Goal: Transaction & Acquisition: Purchase product/service

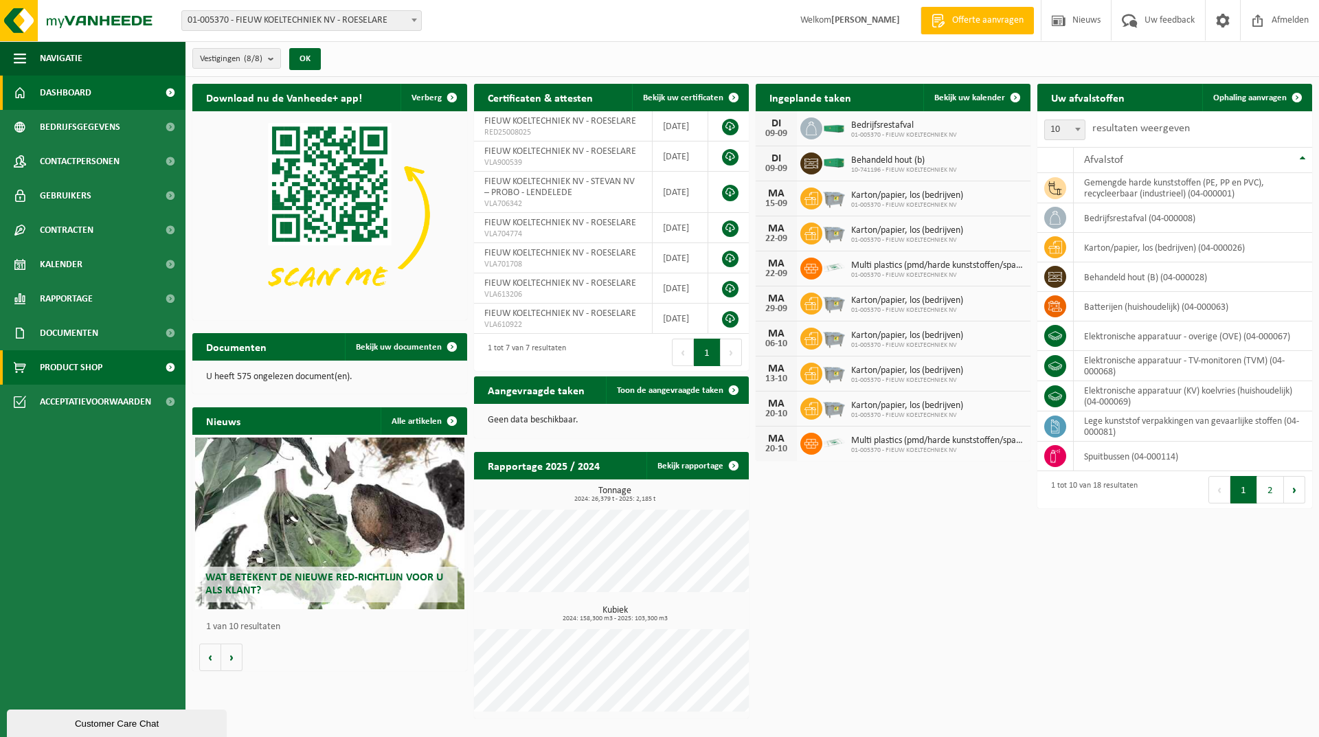
click at [104, 370] on link "Product Shop" at bounding box center [92, 367] width 185 height 34
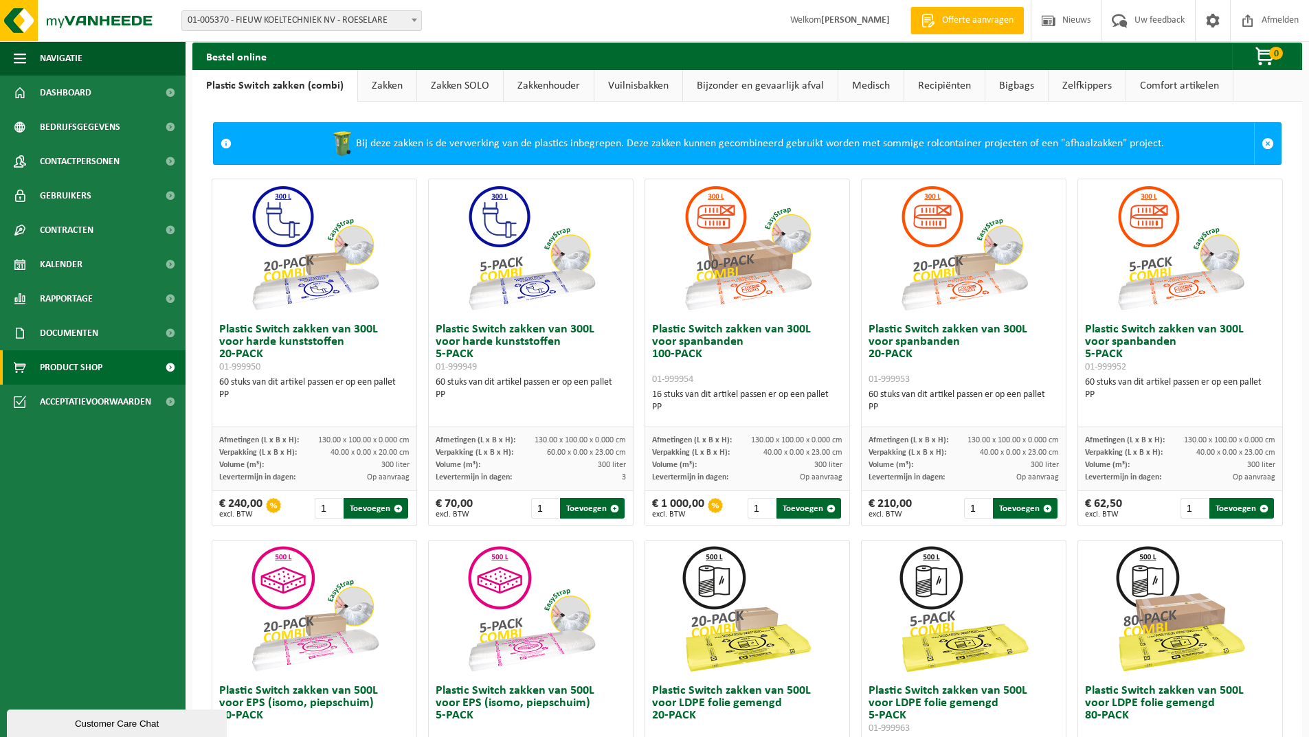
scroll to position [3, 0]
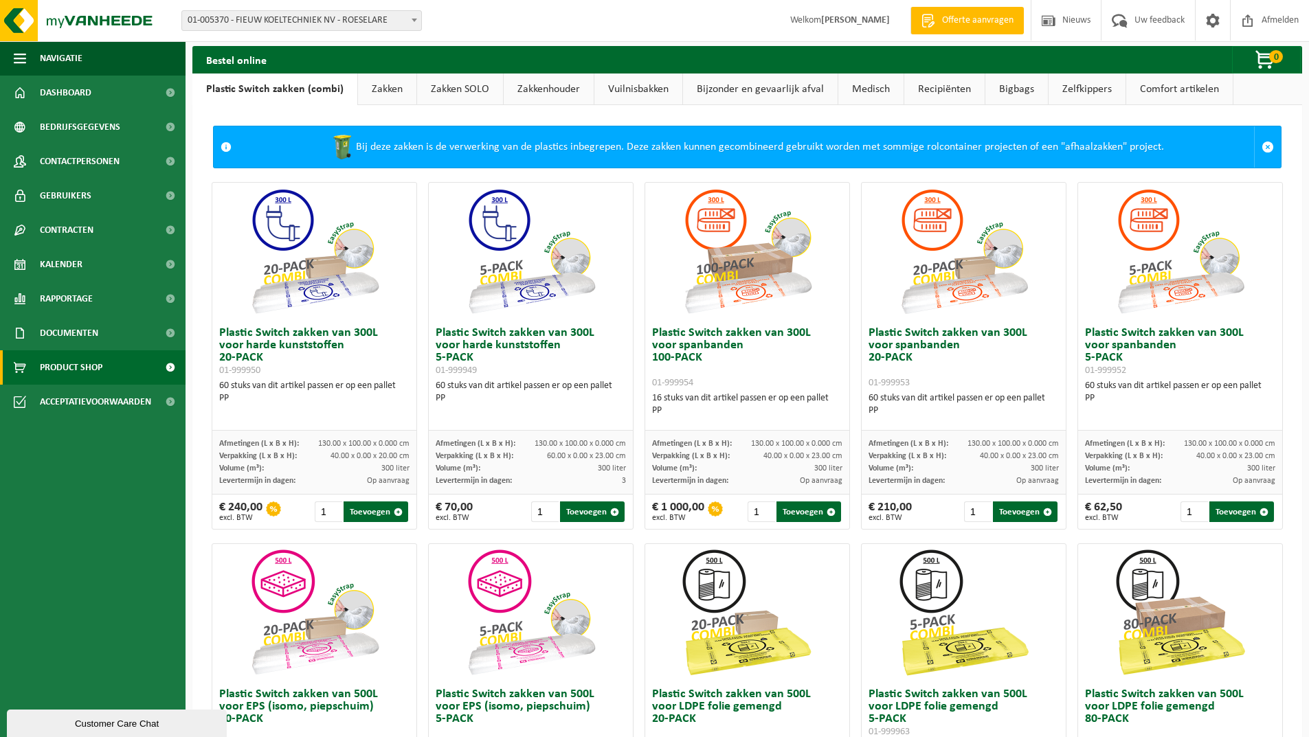
click at [1010, 82] on link "Bigbags" at bounding box center [1016, 90] width 63 height 32
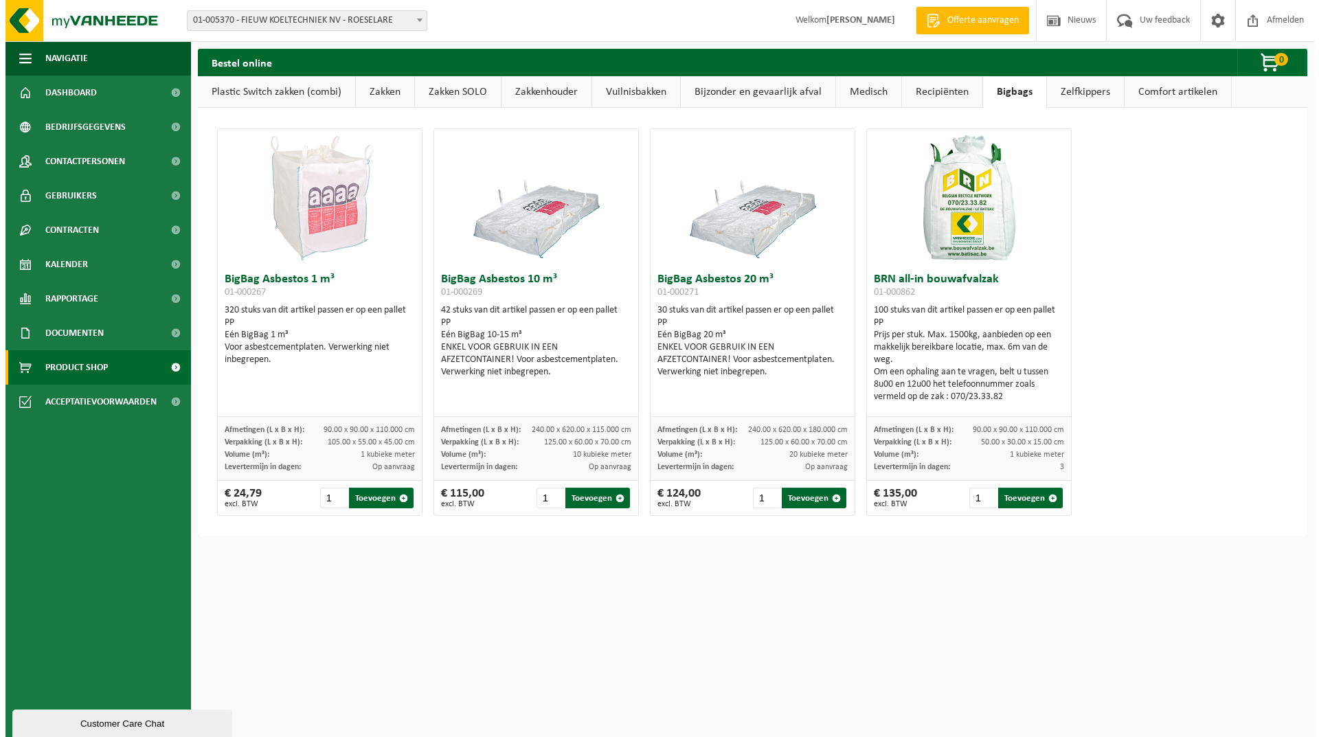
scroll to position [0, 0]
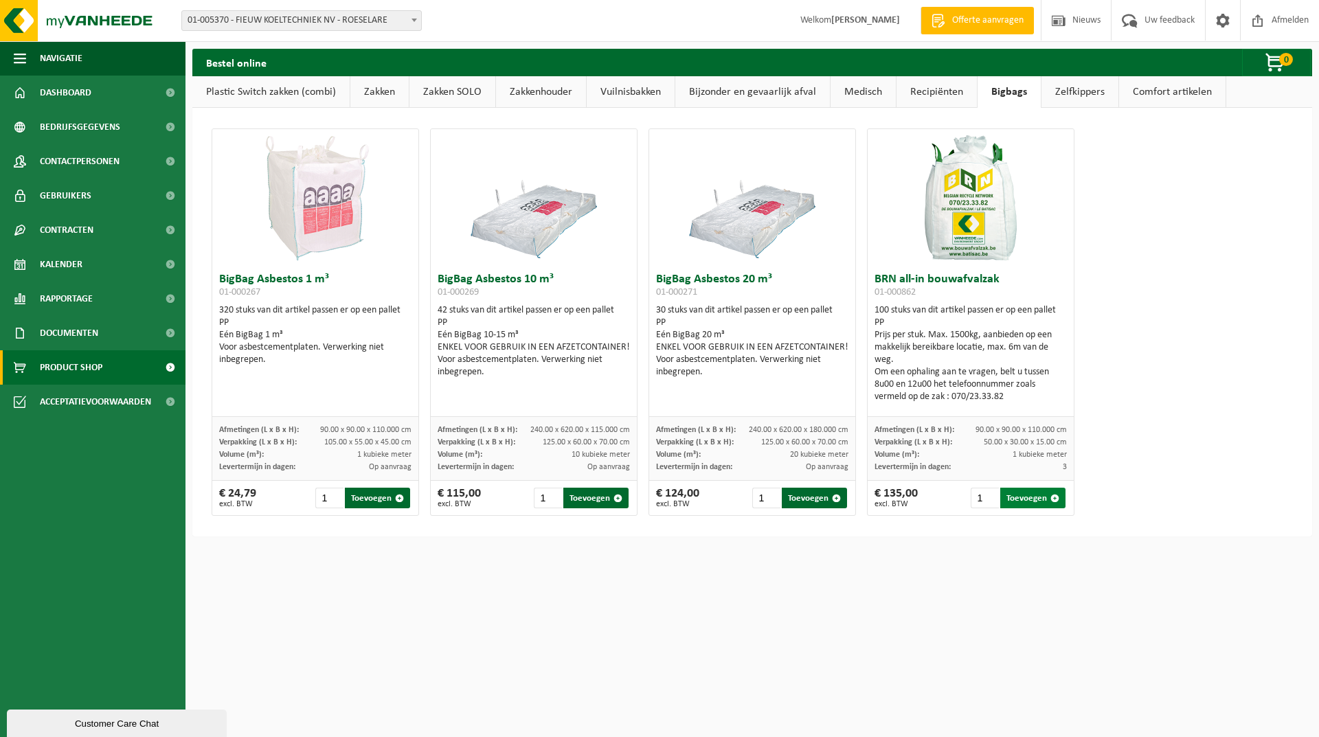
click at [1035, 501] on button "Toevoegen" at bounding box center [1032, 498] width 65 height 21
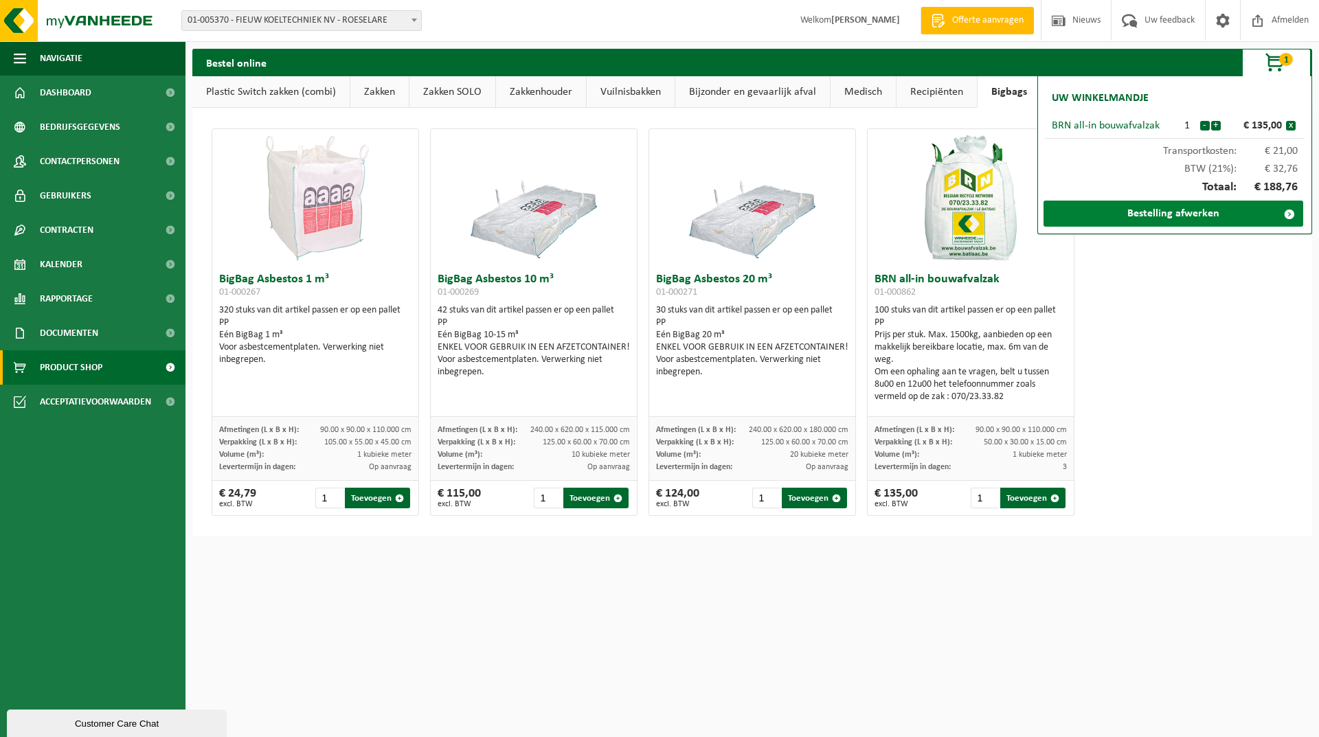
click at [1163, 214] on link "Bestelling afwerken" at bounding box center [1173, 214] width 260 height 26
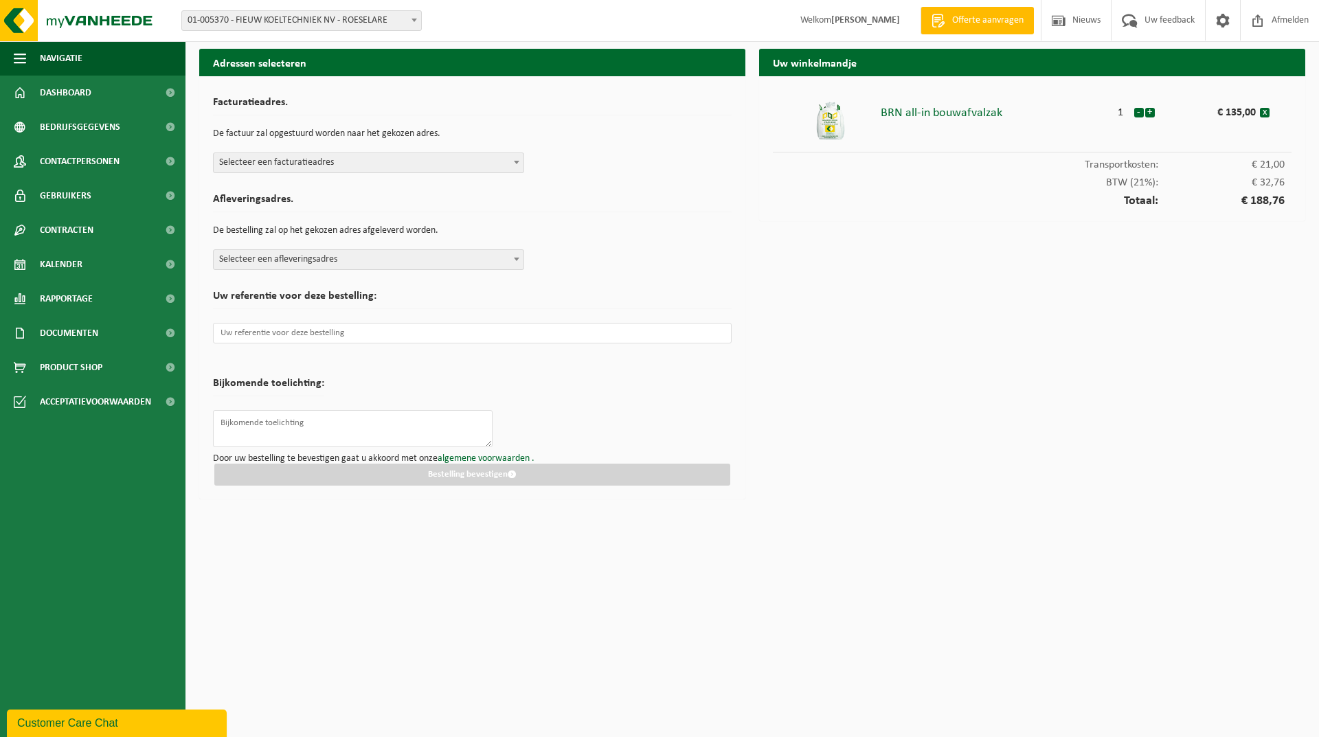
click at [520, 163] on span at bounding box center [517, 162] width 14 height 18
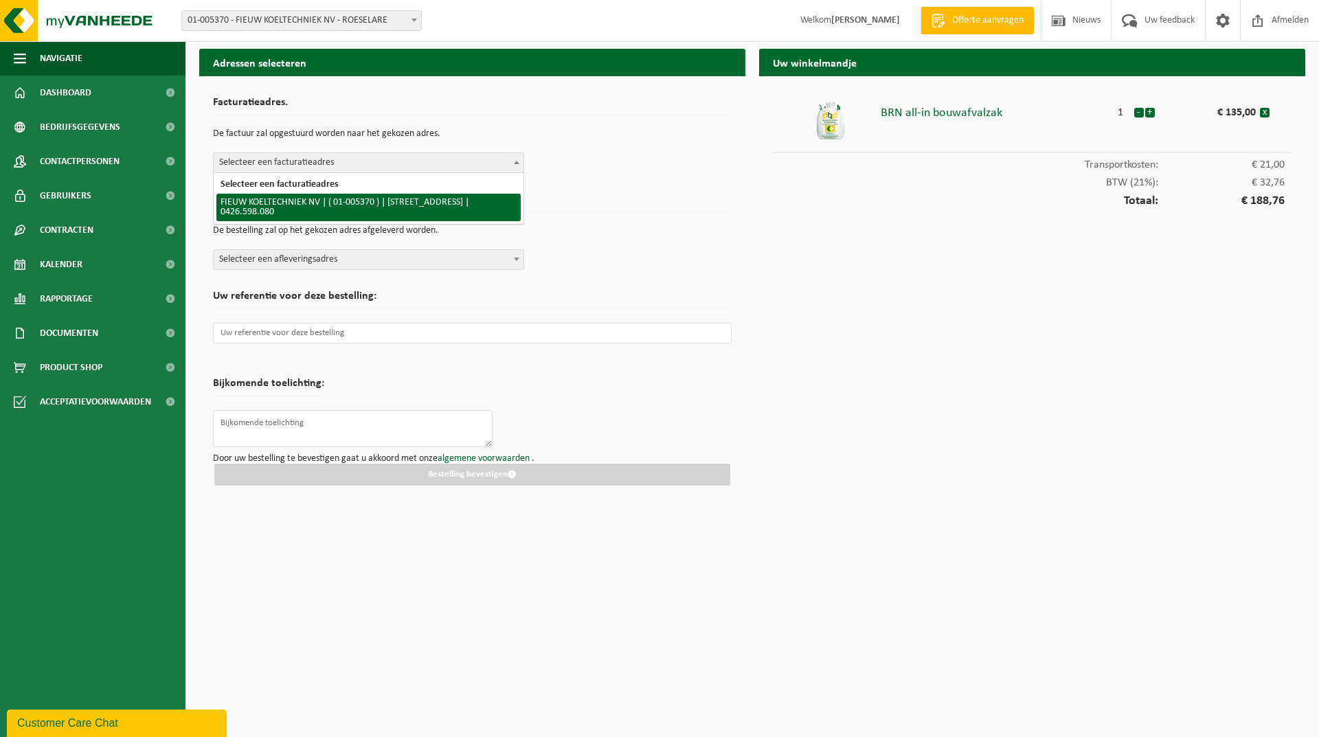
select select "18413"
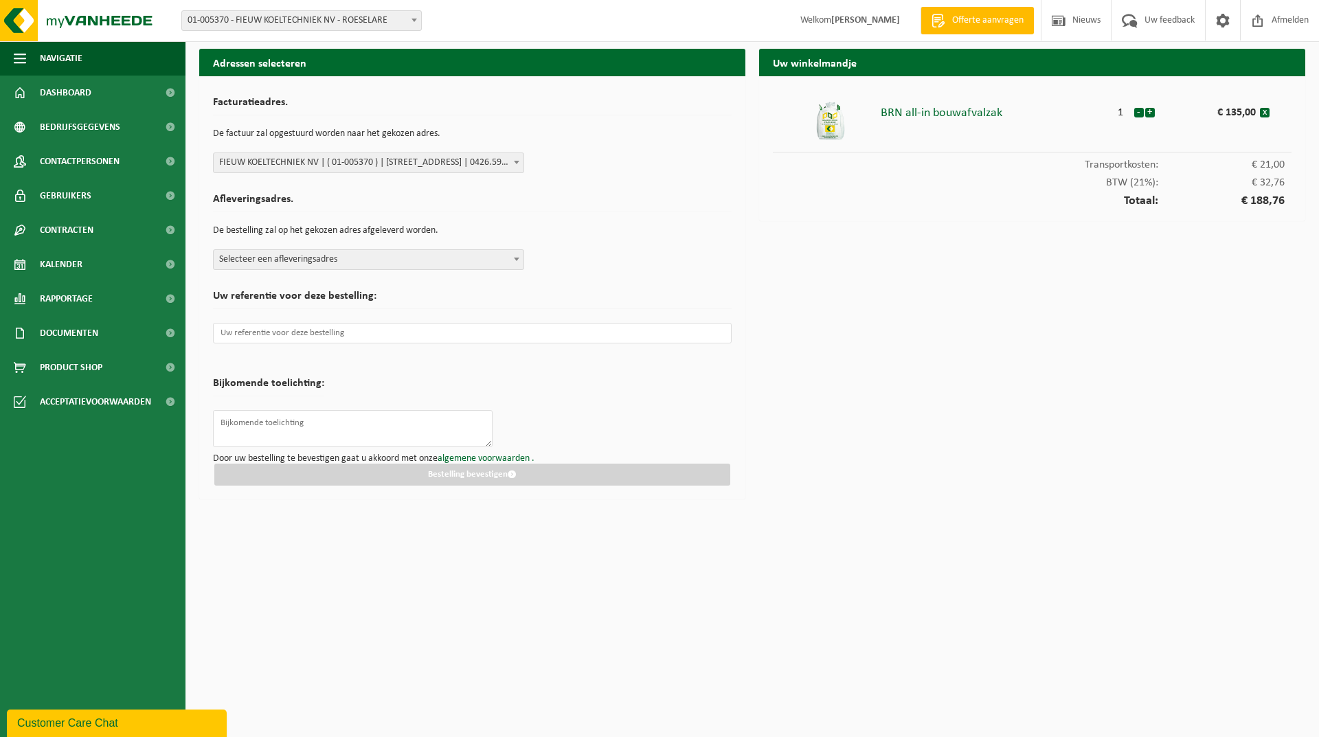
click at [515, 262] on span at bounding box center [517, 259] width 14 height 18
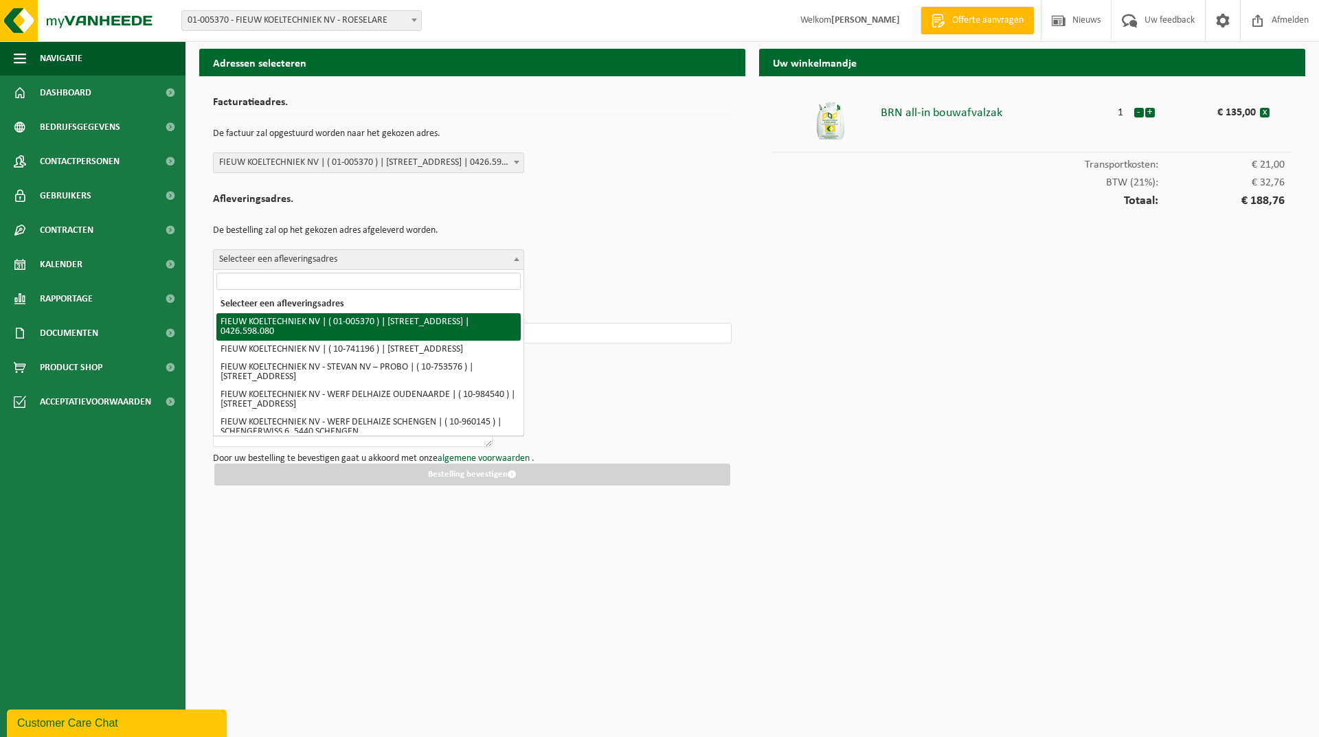
select select "18413"
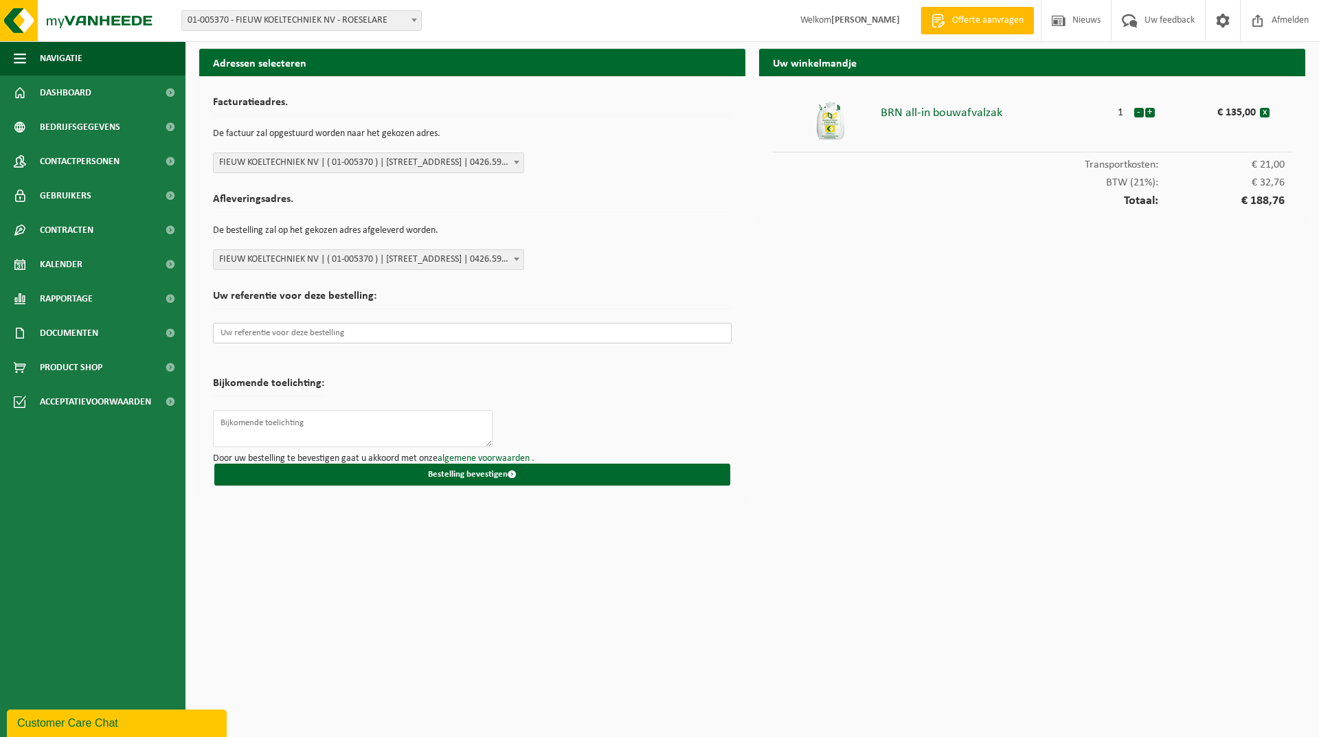
click at [273, 332] on input "text" at bounding box center [472, 333] width 519 height 21
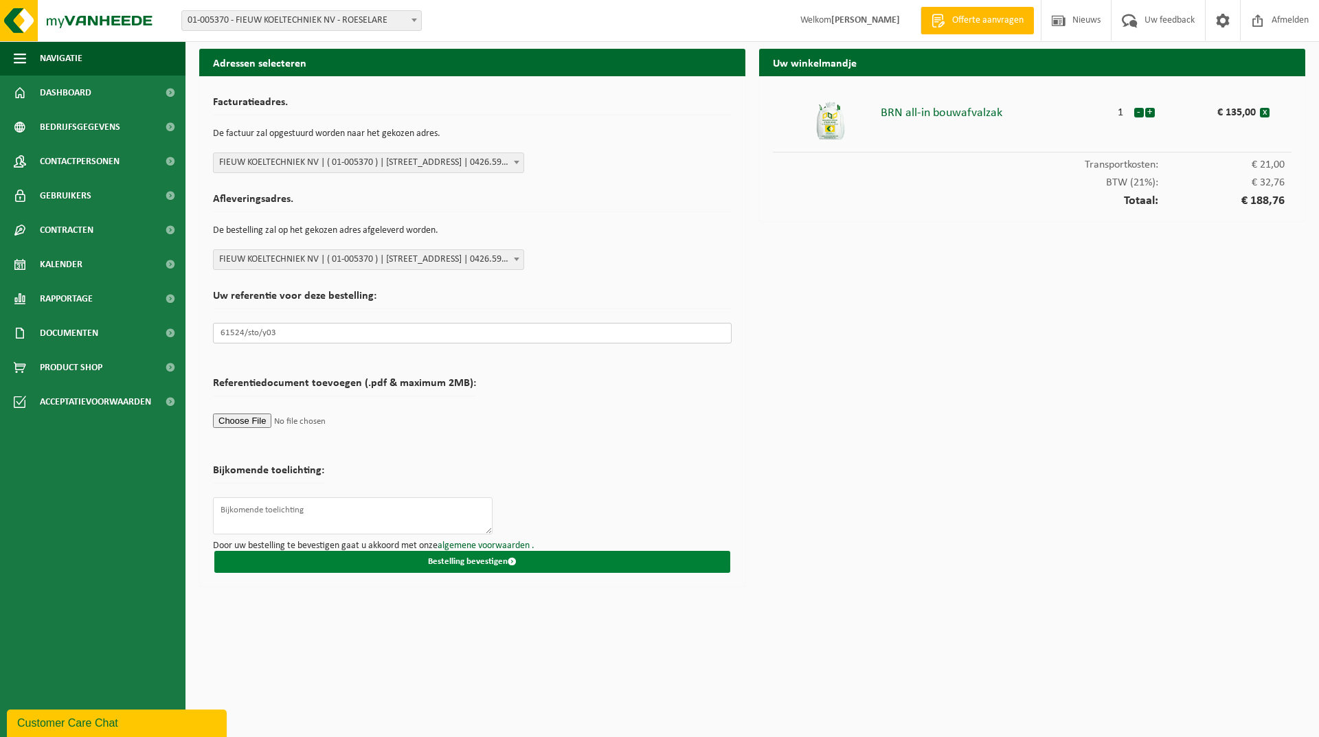
type input "61524/sto/y03"
click at [486, 563] on button "Bestelling bevestigen" at bounding box center [472, 562] width 516 height 22
